Goal: Submit feedback/report problem

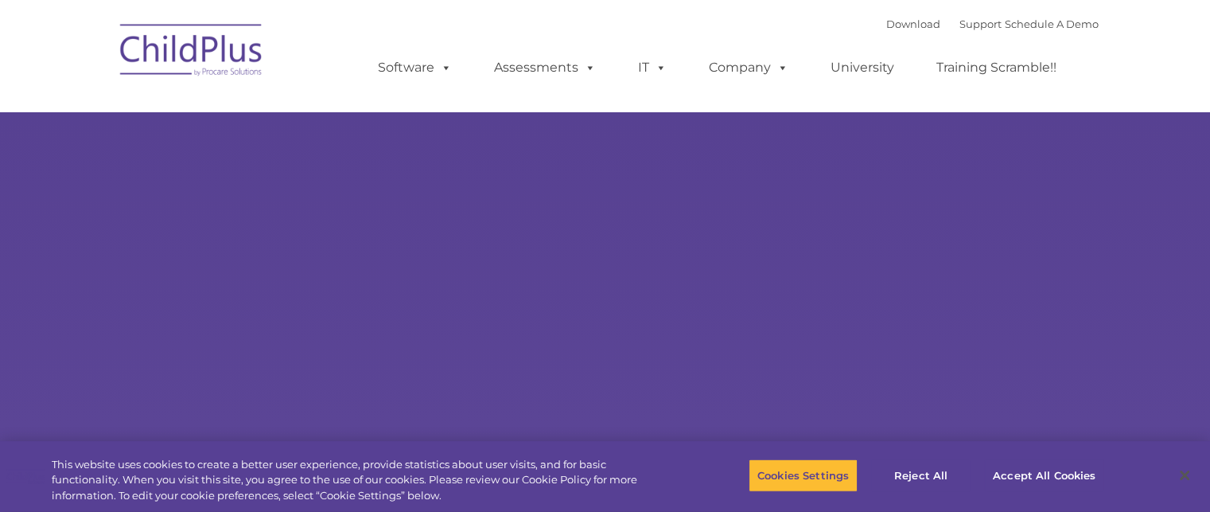
type input ""
select select "MEDIUM"
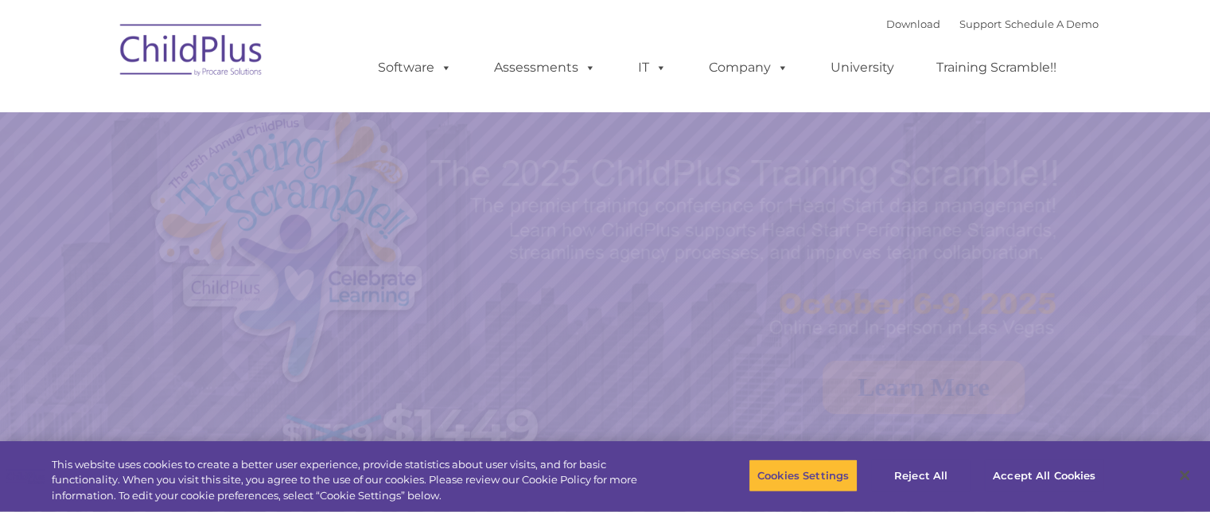
select select "MEDIUM"
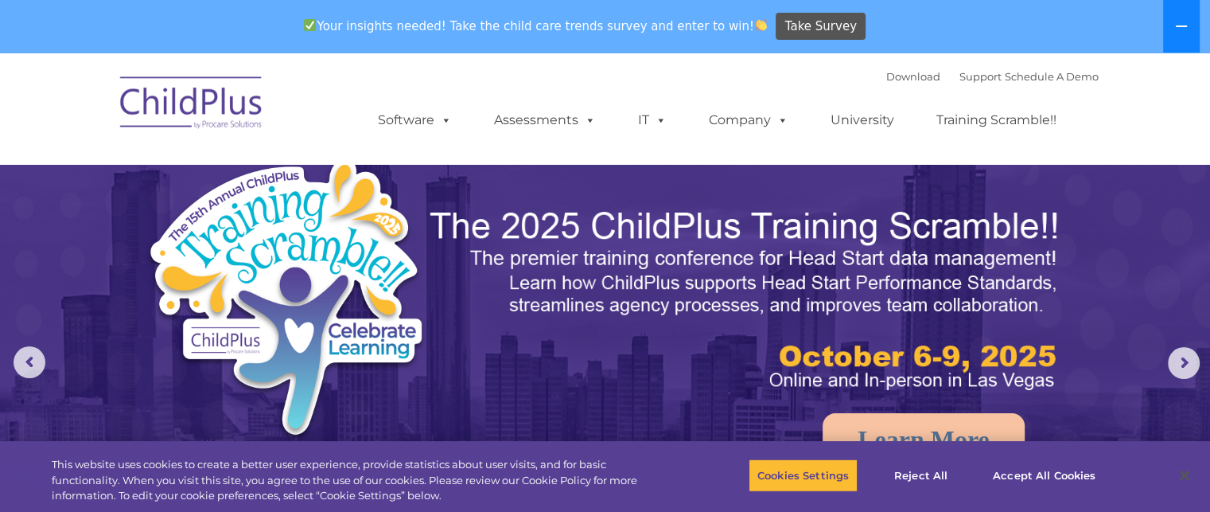
click at [1190, 13] on button at bounding box center [1181, 26] width 37 height 53
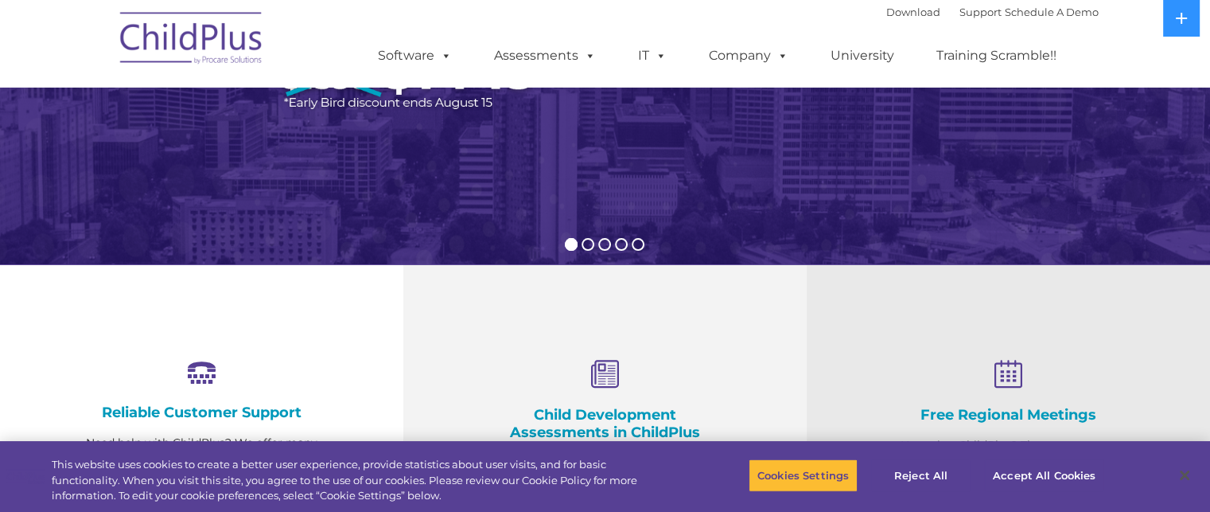
scroll to position [350, 0]
